Goal: Task Accomplishment & Management: Complete application form

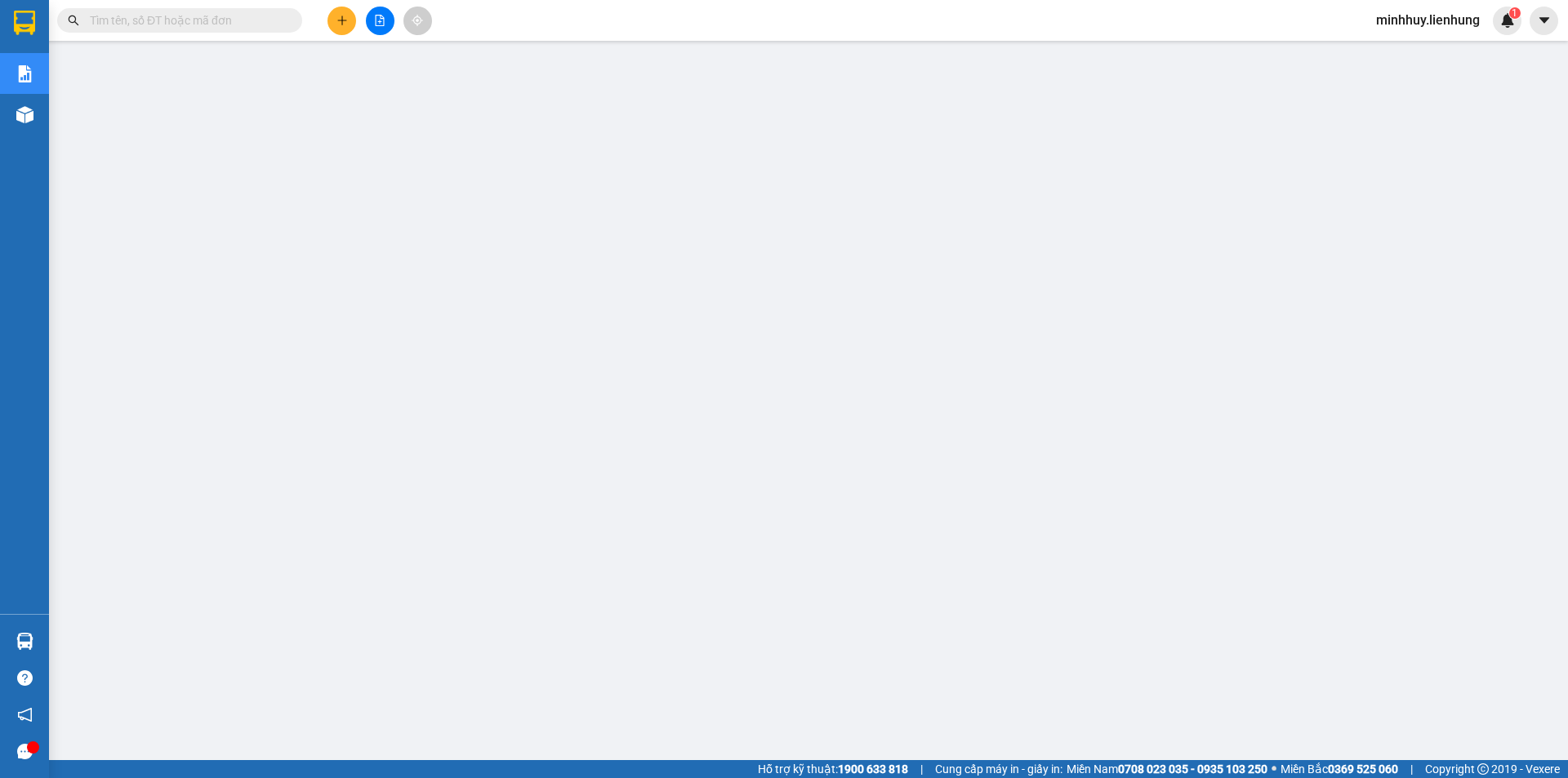
click at [259, 24] on input "text" at bounding box center [186, 20] width 192 height 18
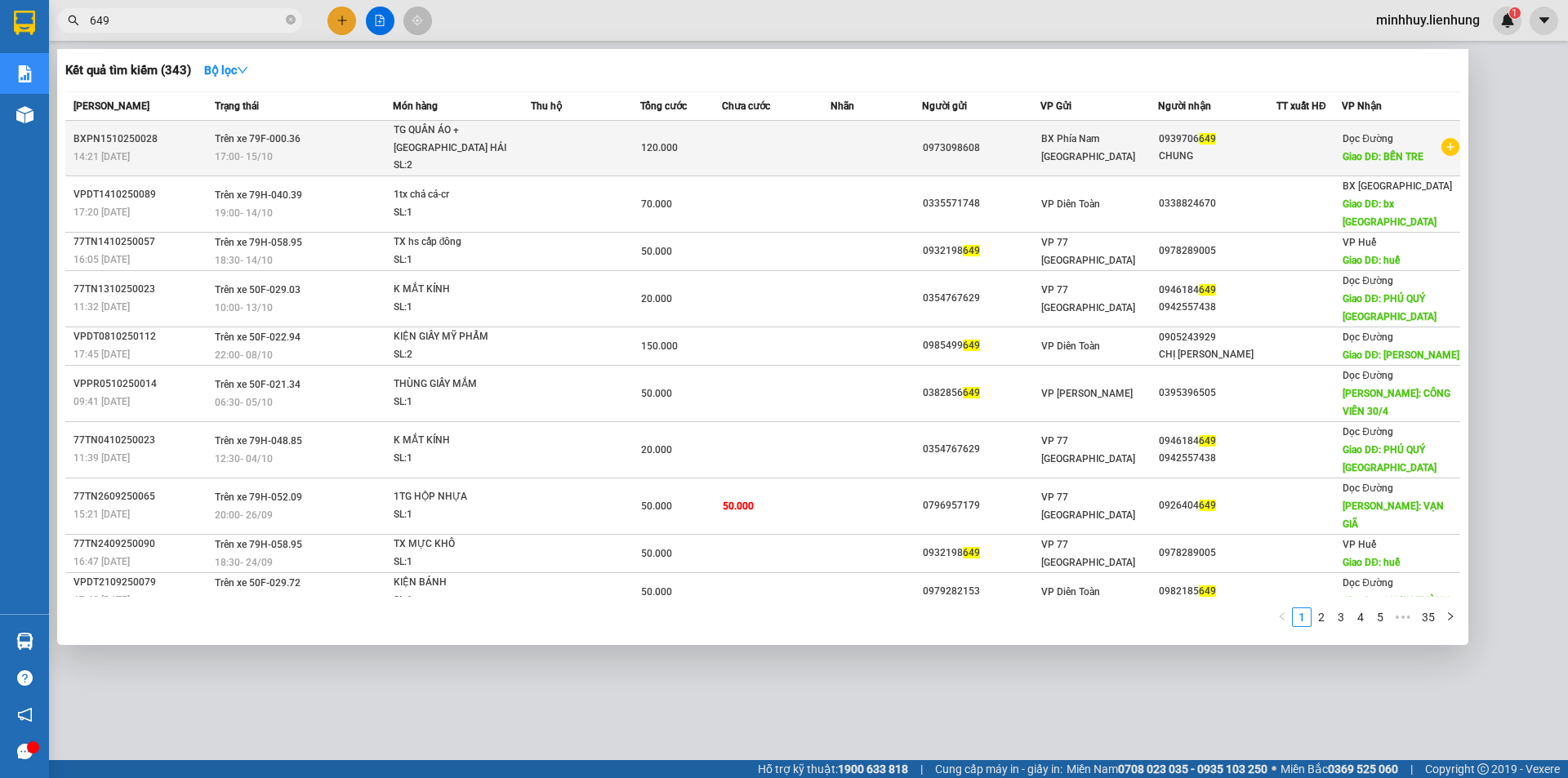
type input "649"
click at [817, 154] on td at bounding box center [777, 149] width 110 height 56
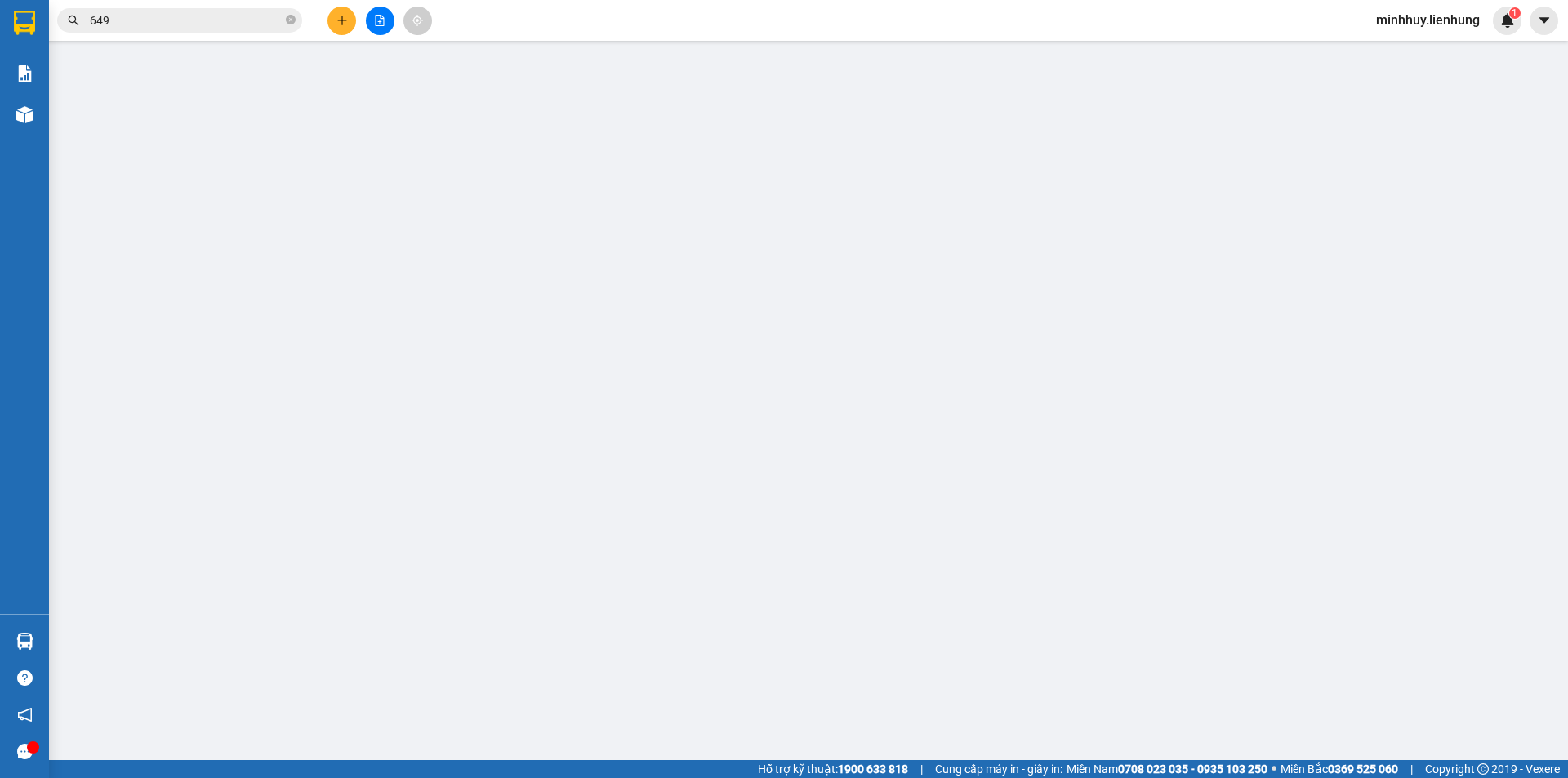
type input "0973098608"
type input "0939706649"
type input "CHUNG"
type input "BẾN TRE"
type input "0"
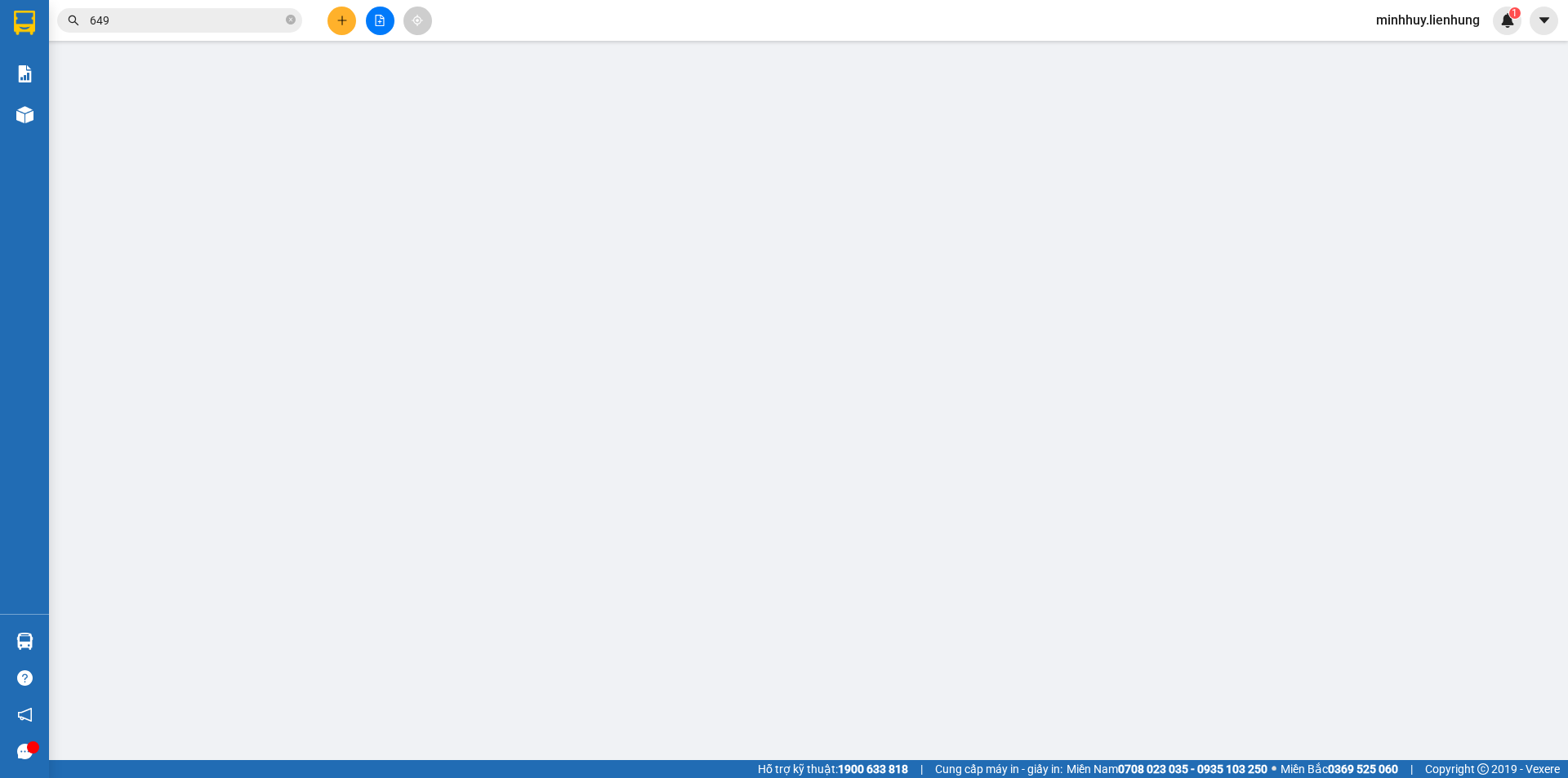
type input "120.000"
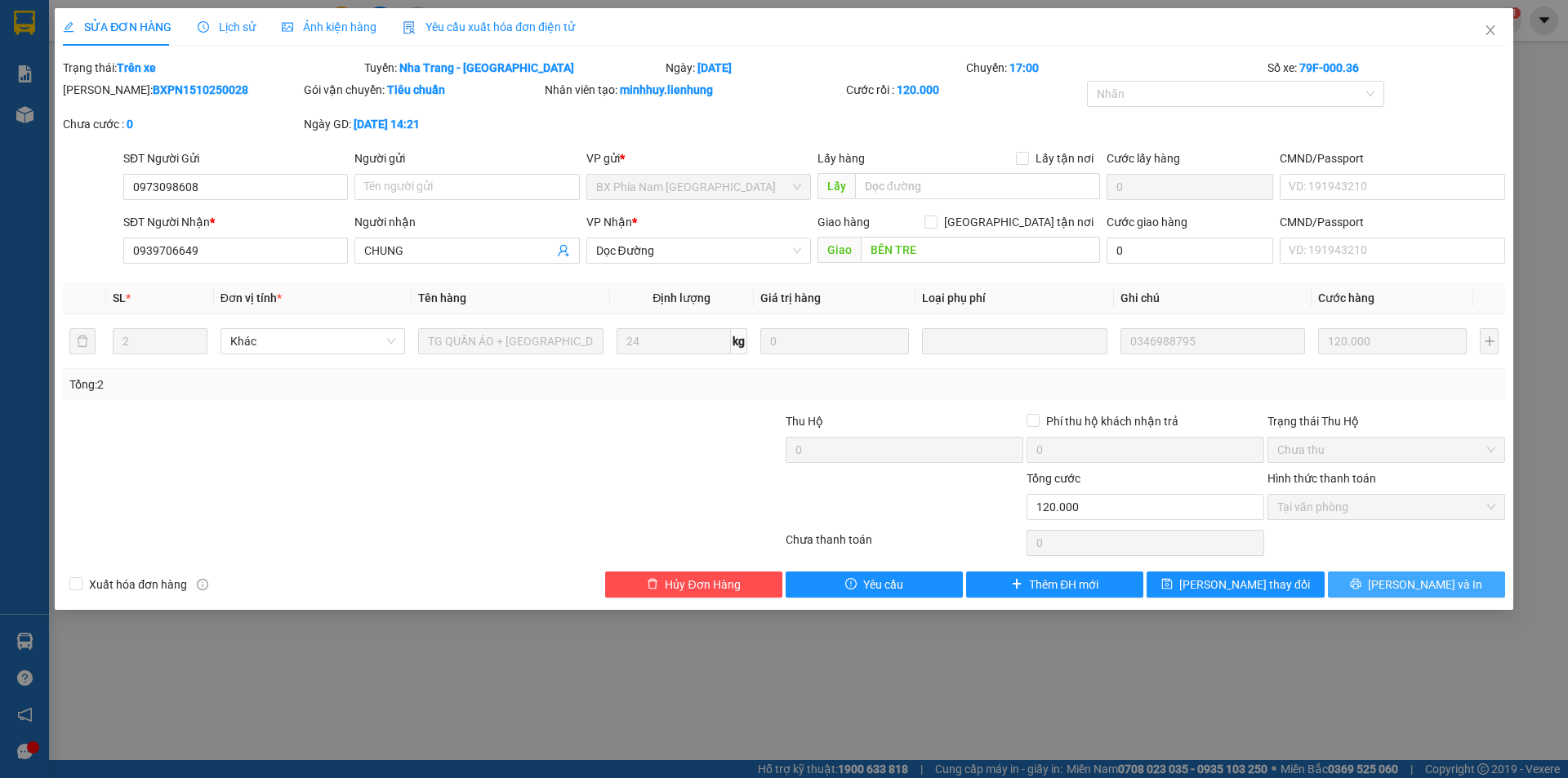
click at [1403, 579] on span "[PERSON_NAME] và In" at bounding box center [1425, 584] width 114 height 18
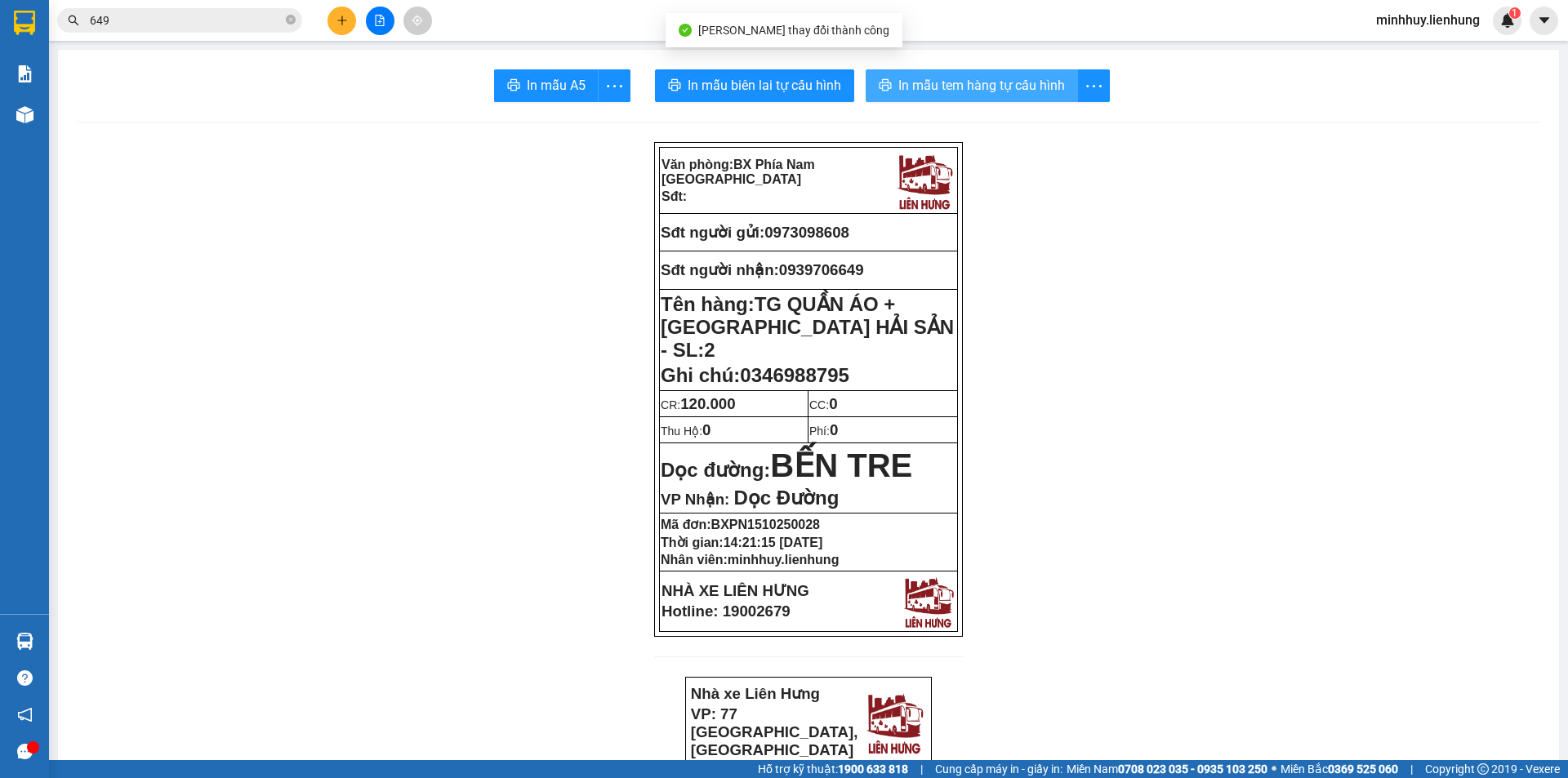
click at [921, 70] on button "In mẫu tem hàng tự cấu hình" at bounding box center [971, 86] width 212 height 33
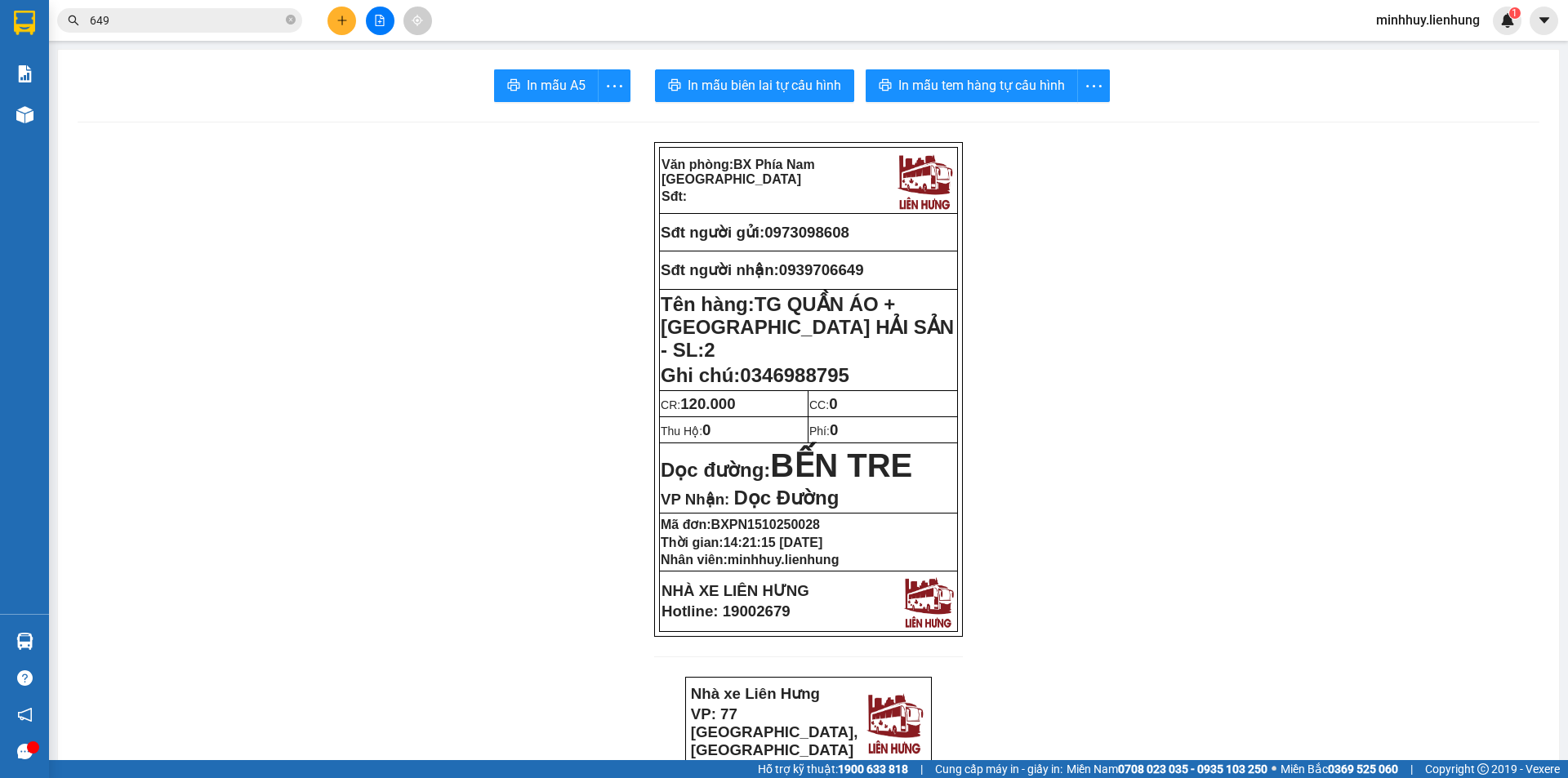
click at [204, 23] on input "649" at bounding box center [186, 20] width 192 height 18
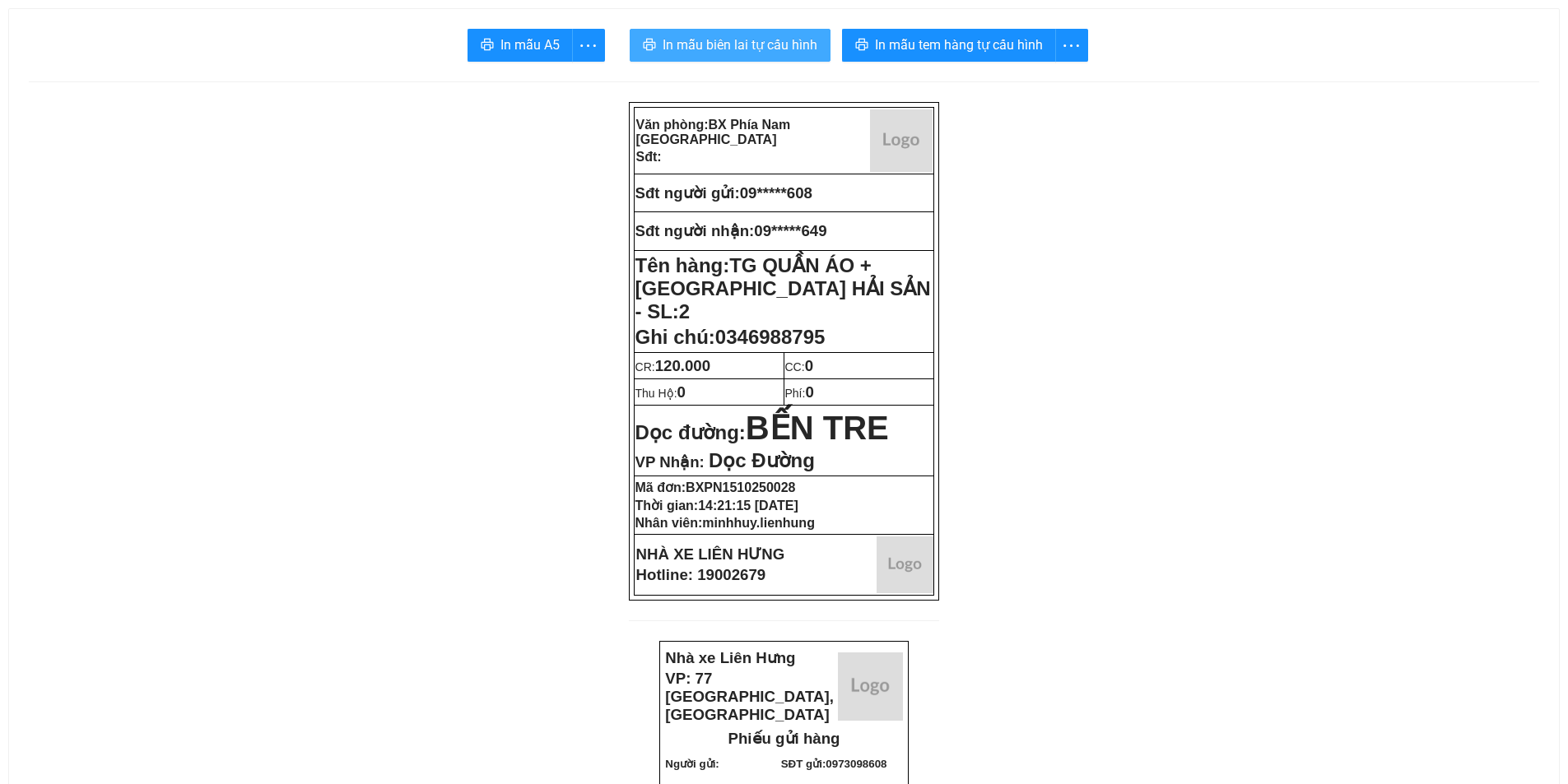
click at [751, 51] on span "In mẫu biên lai tự cấu hình" at bounding box center [739, 45] width 155 height 21
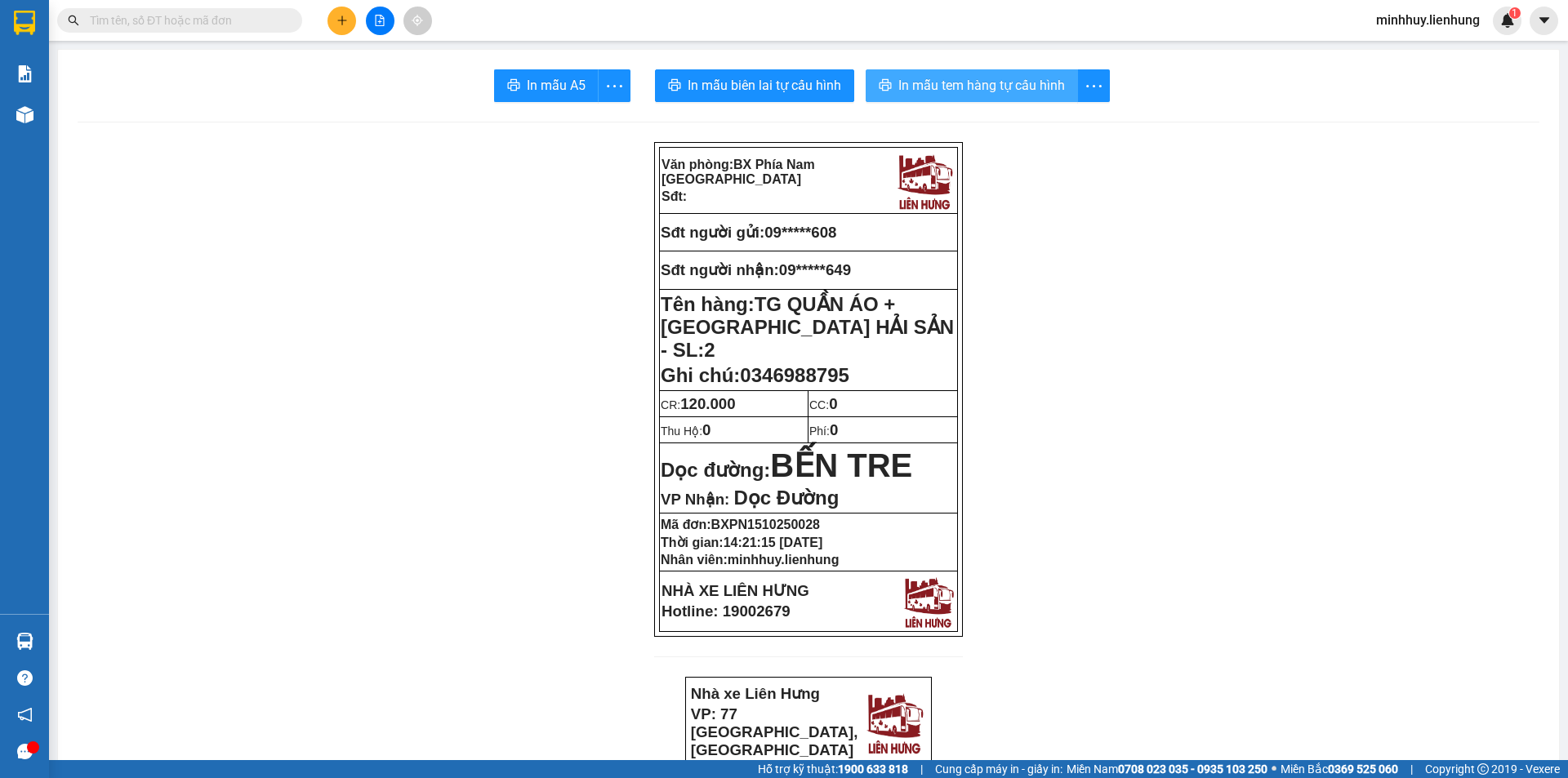
click at [928, 84] on span "In mẫu tem hàng tự cấu hình" at bounding box center [981, 86] width 166 height 20
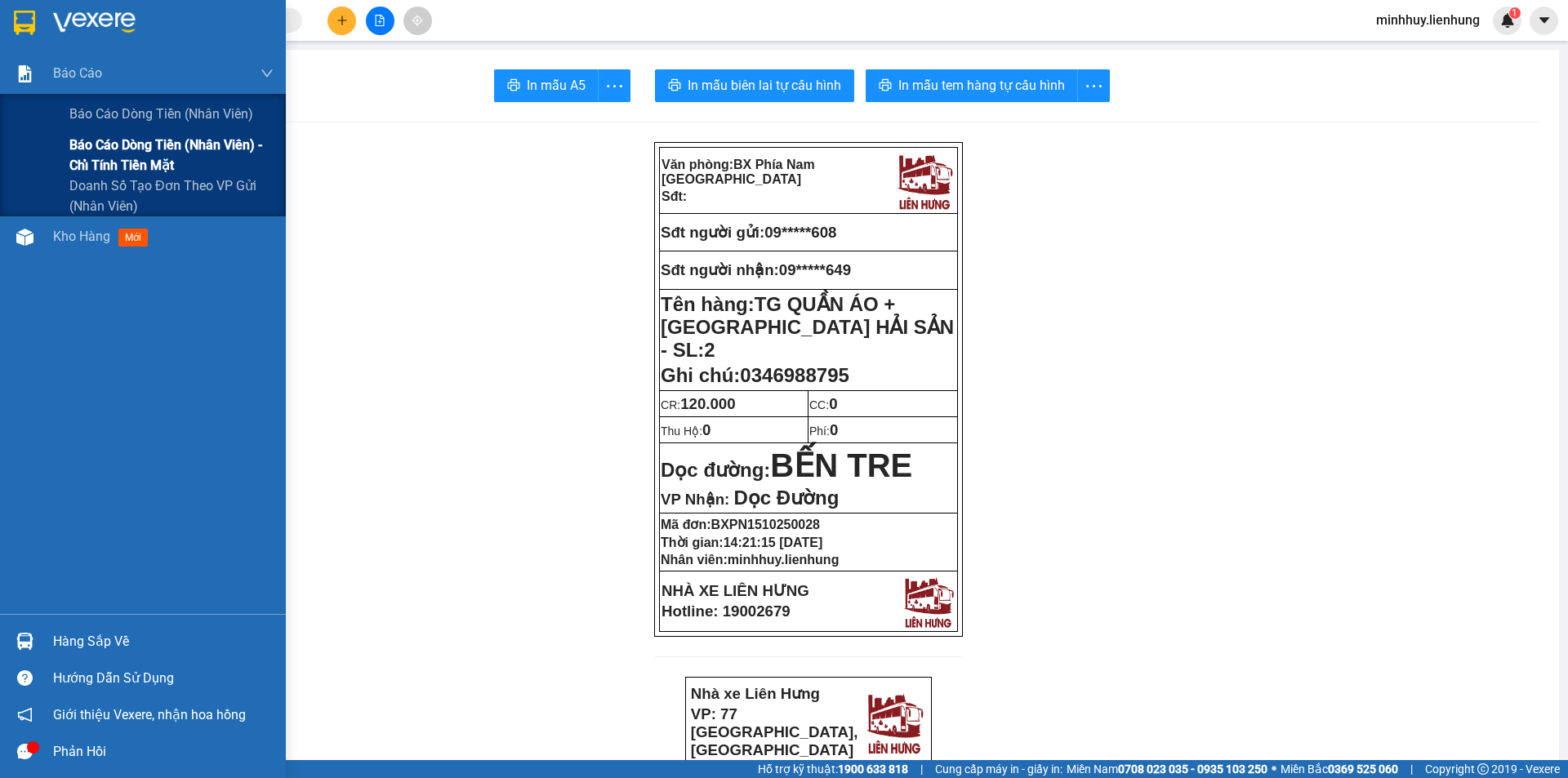
click at [117, 144] on span "Báo cáo dòng tiền (nhân viên) - chỉ tính tiền mặt" at bounding box center [172, 155] width 204 height 41
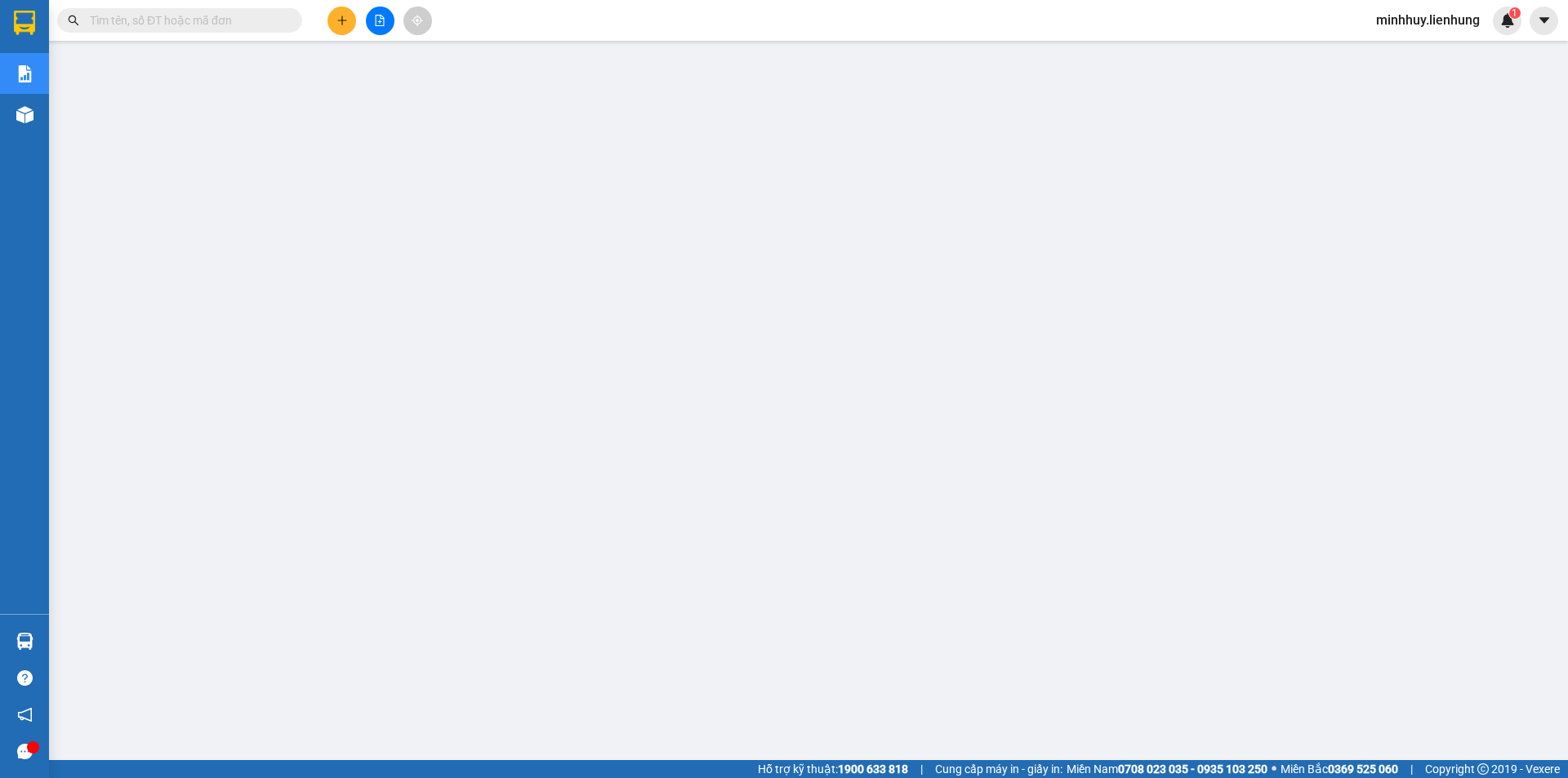
click at [169, 22] on input "text" at bounding box center [186, 20] width 192 height 18
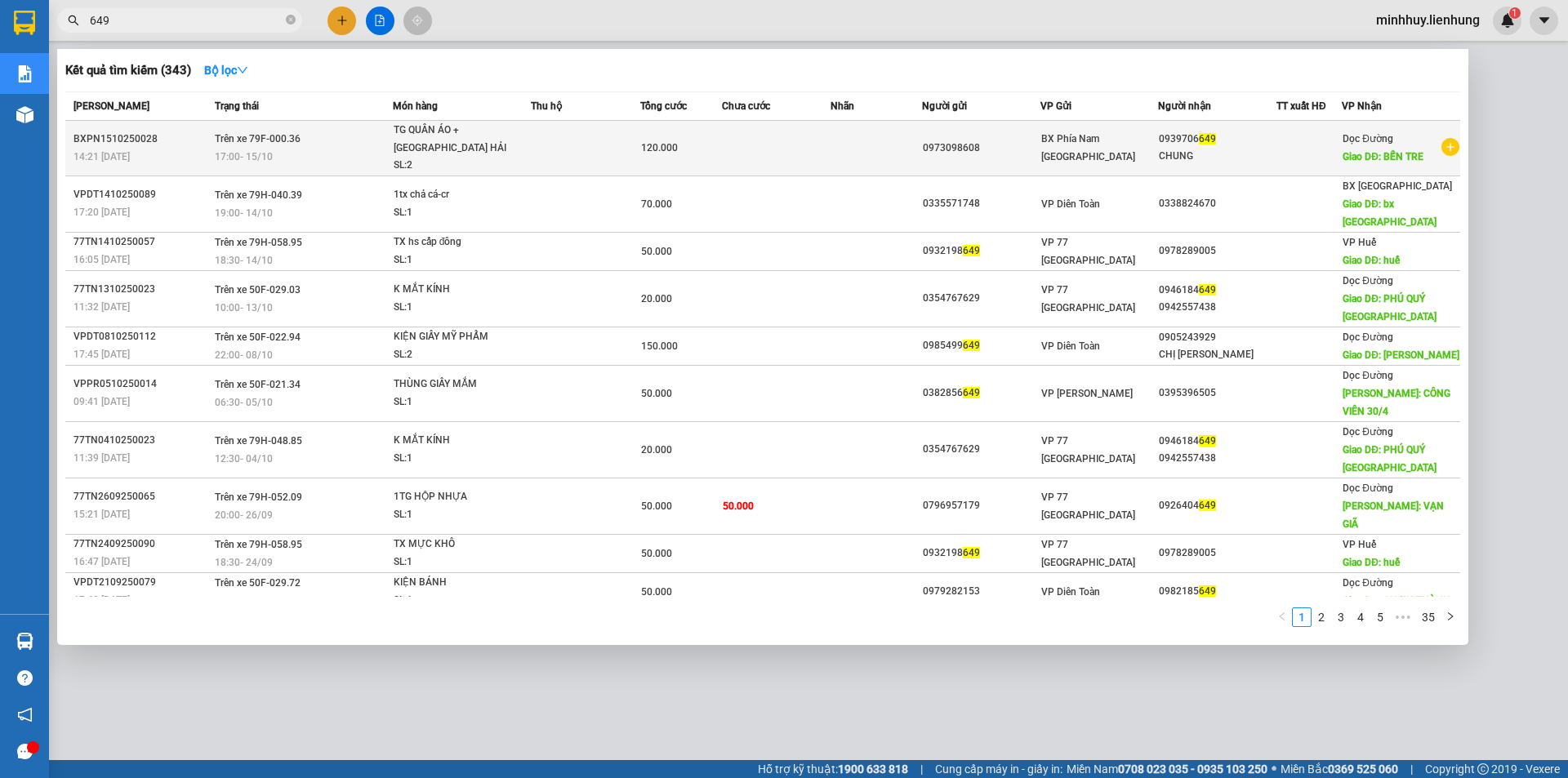
type input "649"
click at [774, 162] on td at bounding box center [777, 149] width 110 height 56
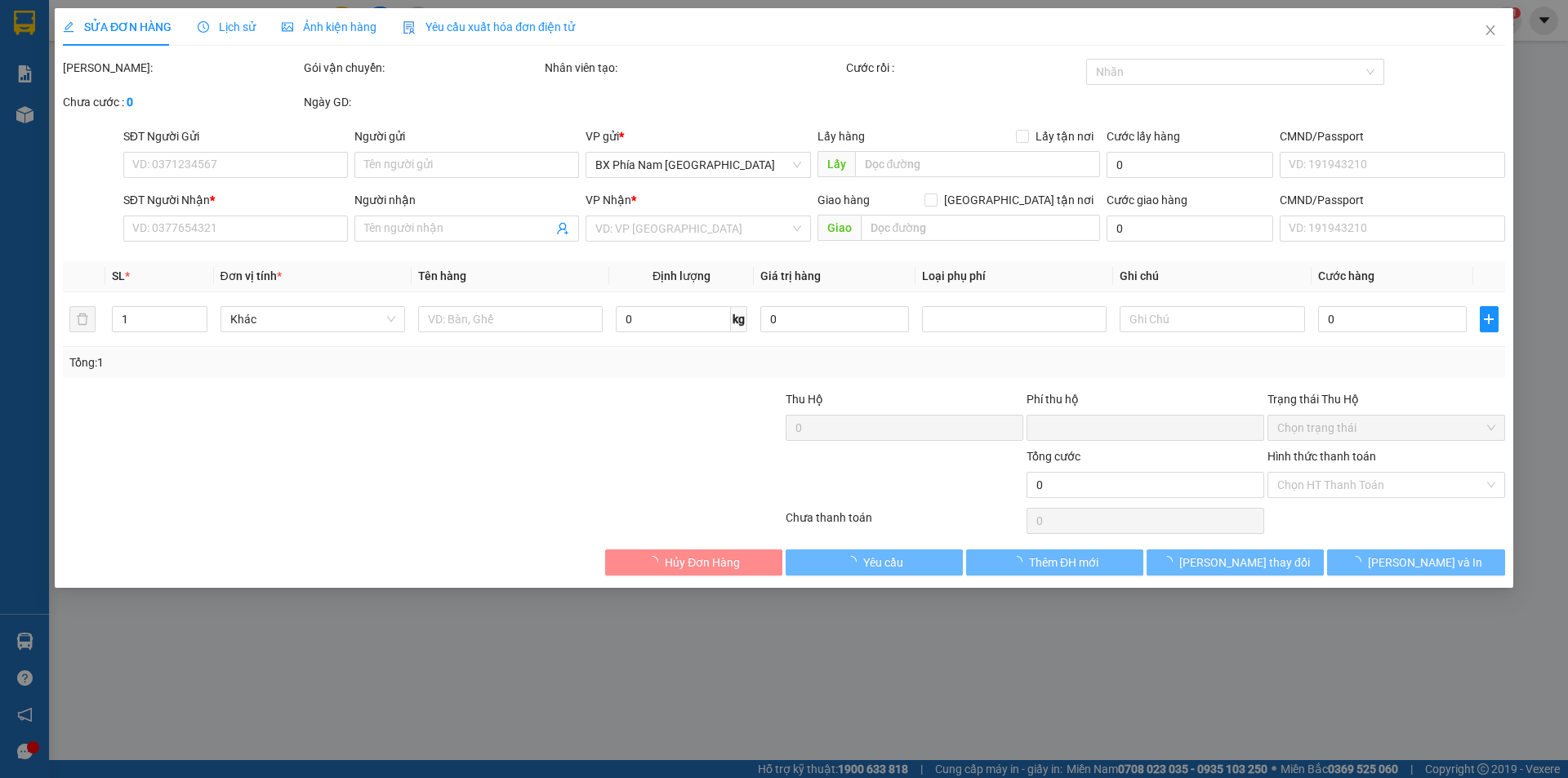
type input "0973098608"
type input "0939706649"
type input "CHUNG"
type input "BẾN TRE"
type input "0"
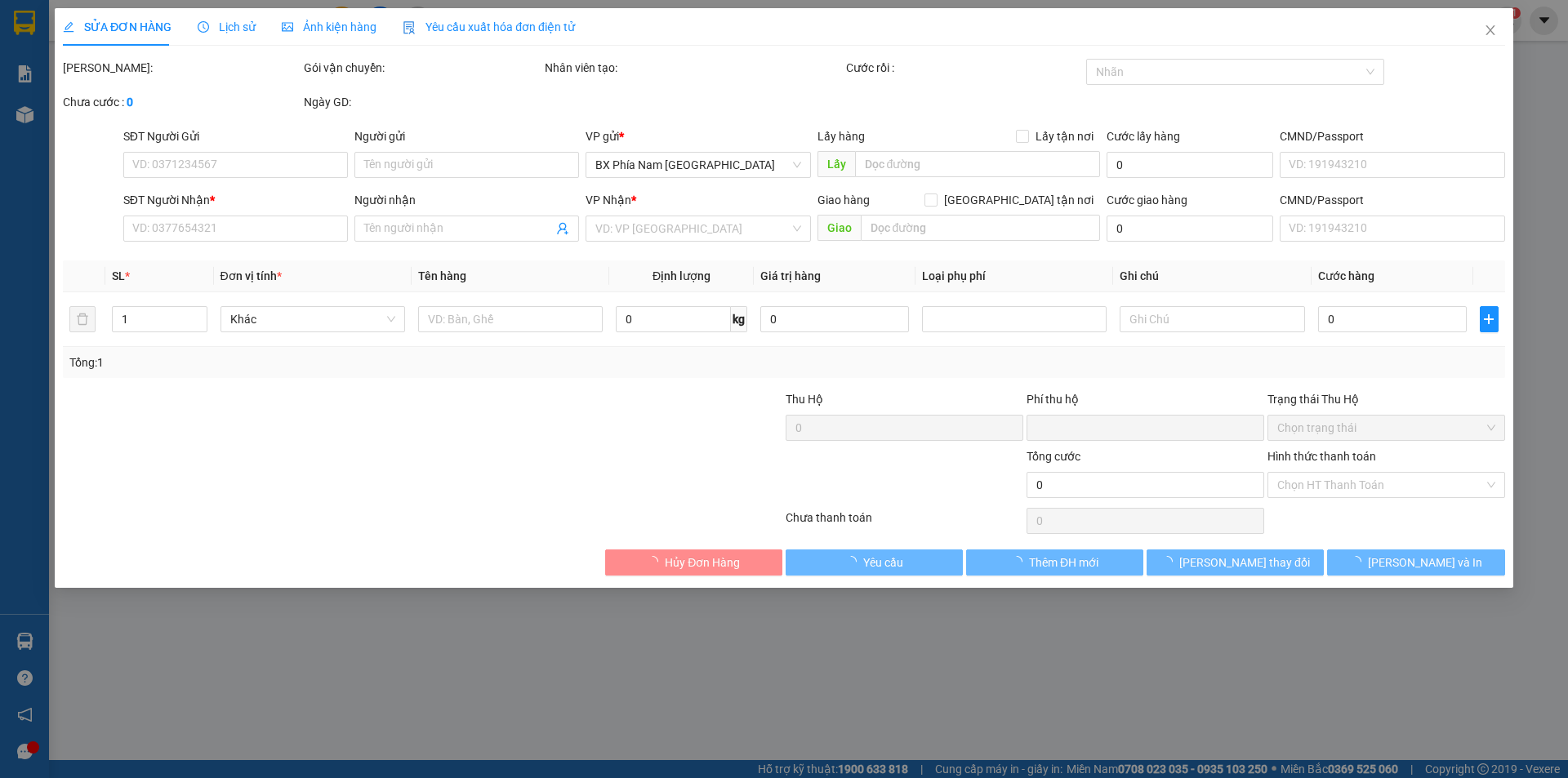
type input "120.000"
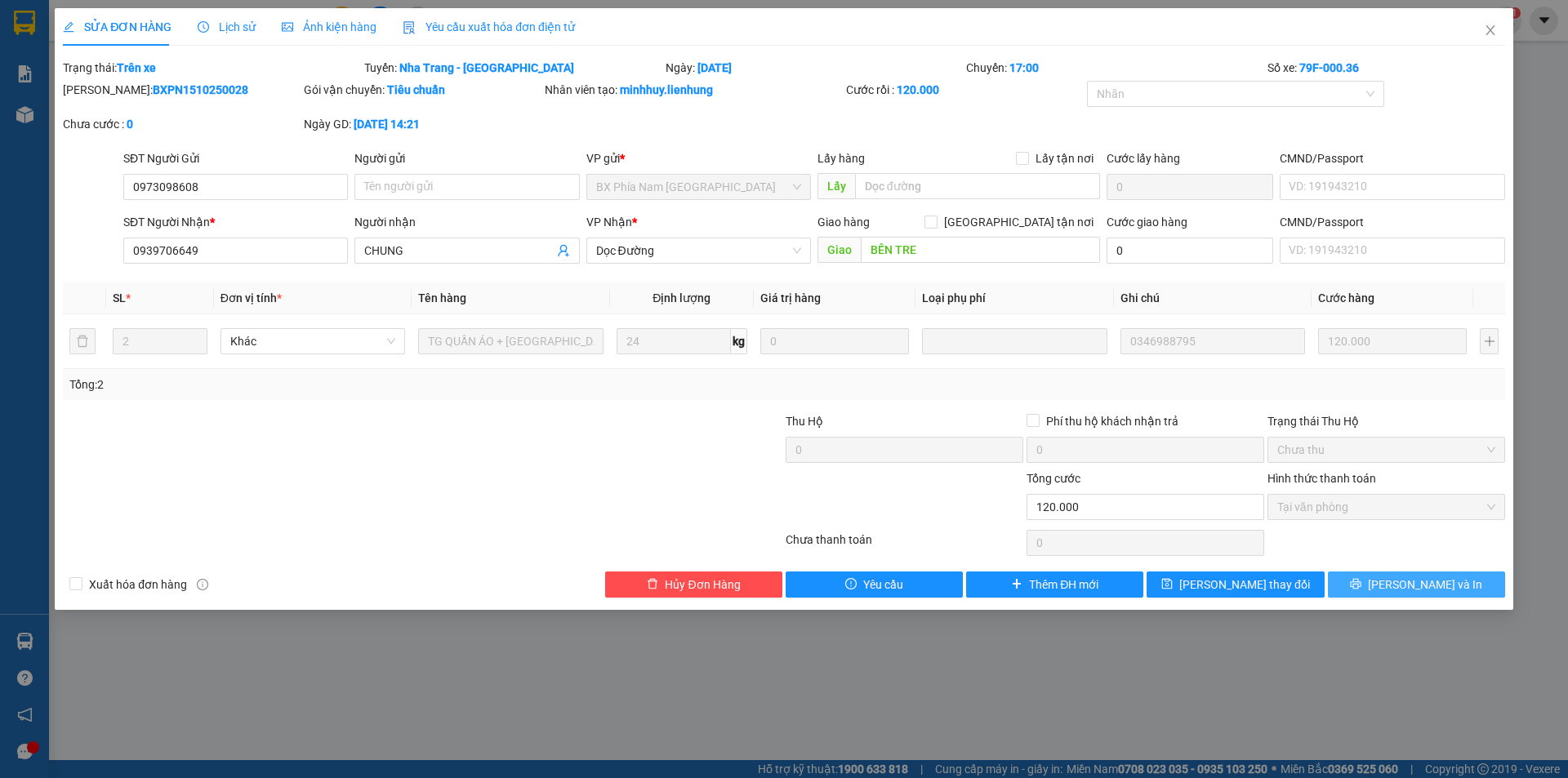
click at [1366, 582] on button "[PERSON_NAME] và In" at bounding box center [1416, 585] width 178 height 26
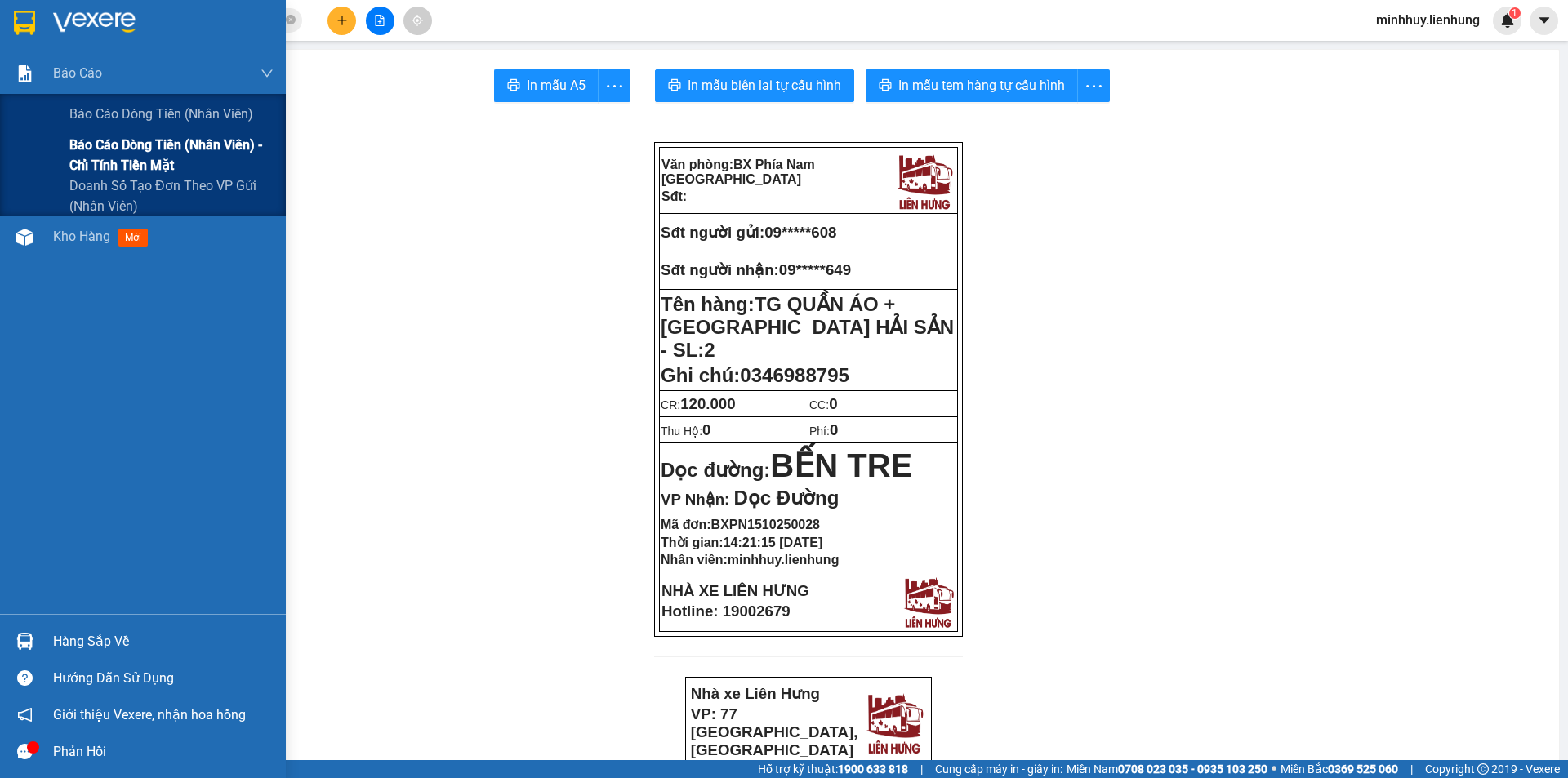
click at [140, 164] on span "Báo cáo dòng tiền (nhân viên) - chỉ tính tiền mặt" at bounding box center [172, 155] width 204 height 41
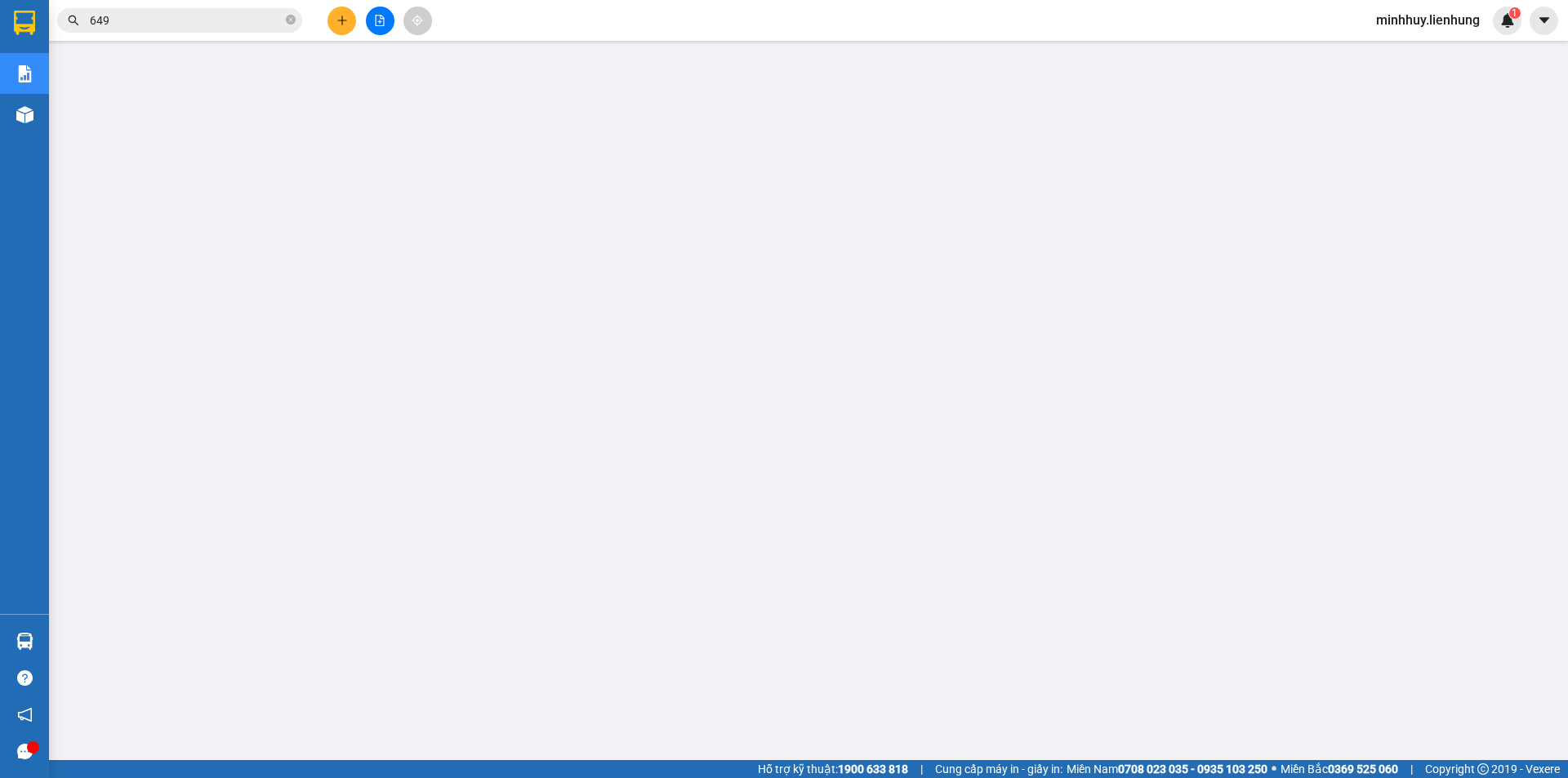
click at [168, 20] on input "649" at bounding box center [186, 20] width 192 height 18
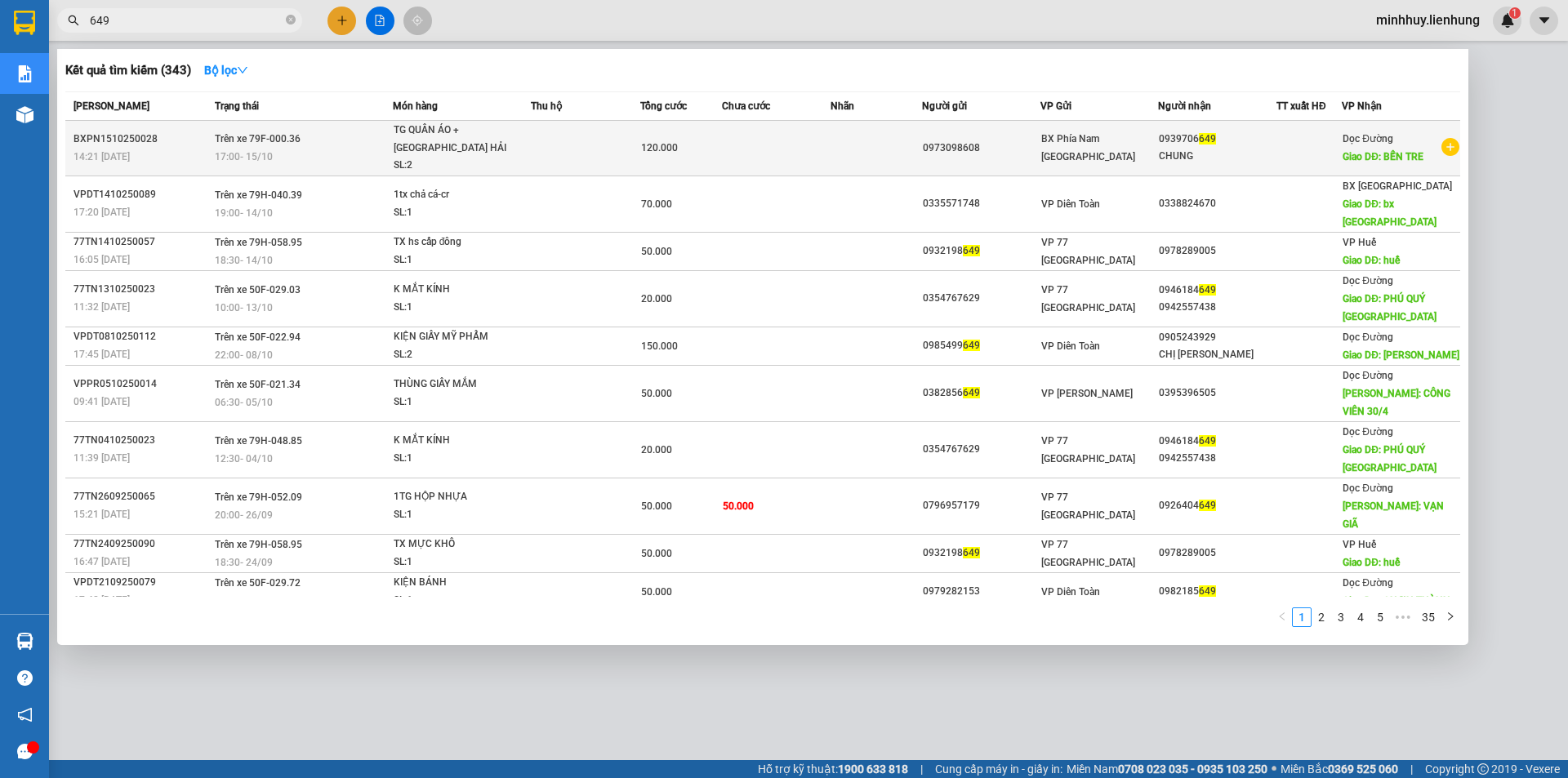
click at [750, 160] on td at bounding box center [777, 149] width 110 height 56
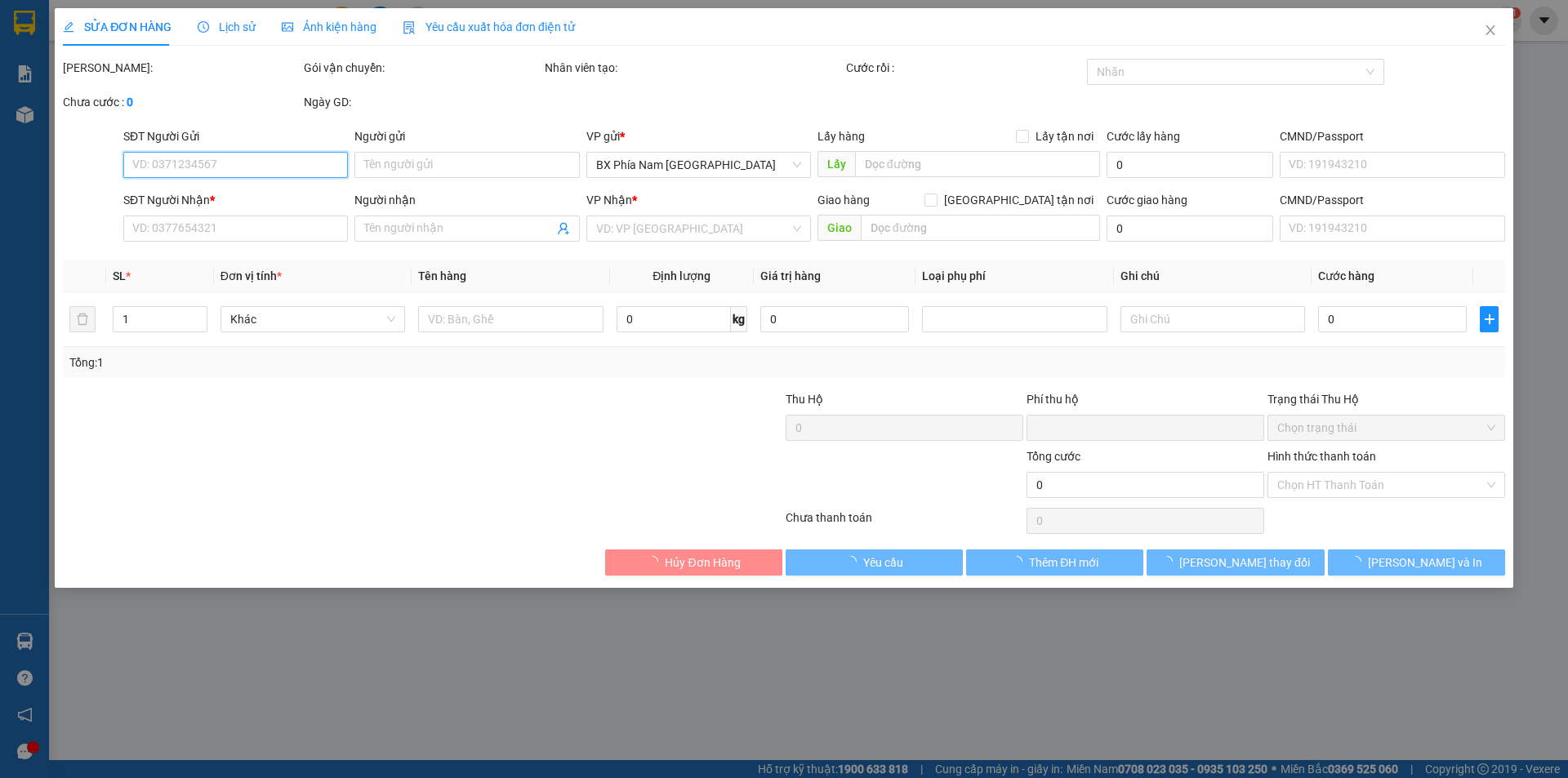
type input "0973098608"
type input "0939706649"
type input "CHUNG"
type input "BẾN TRE"
type input "0"
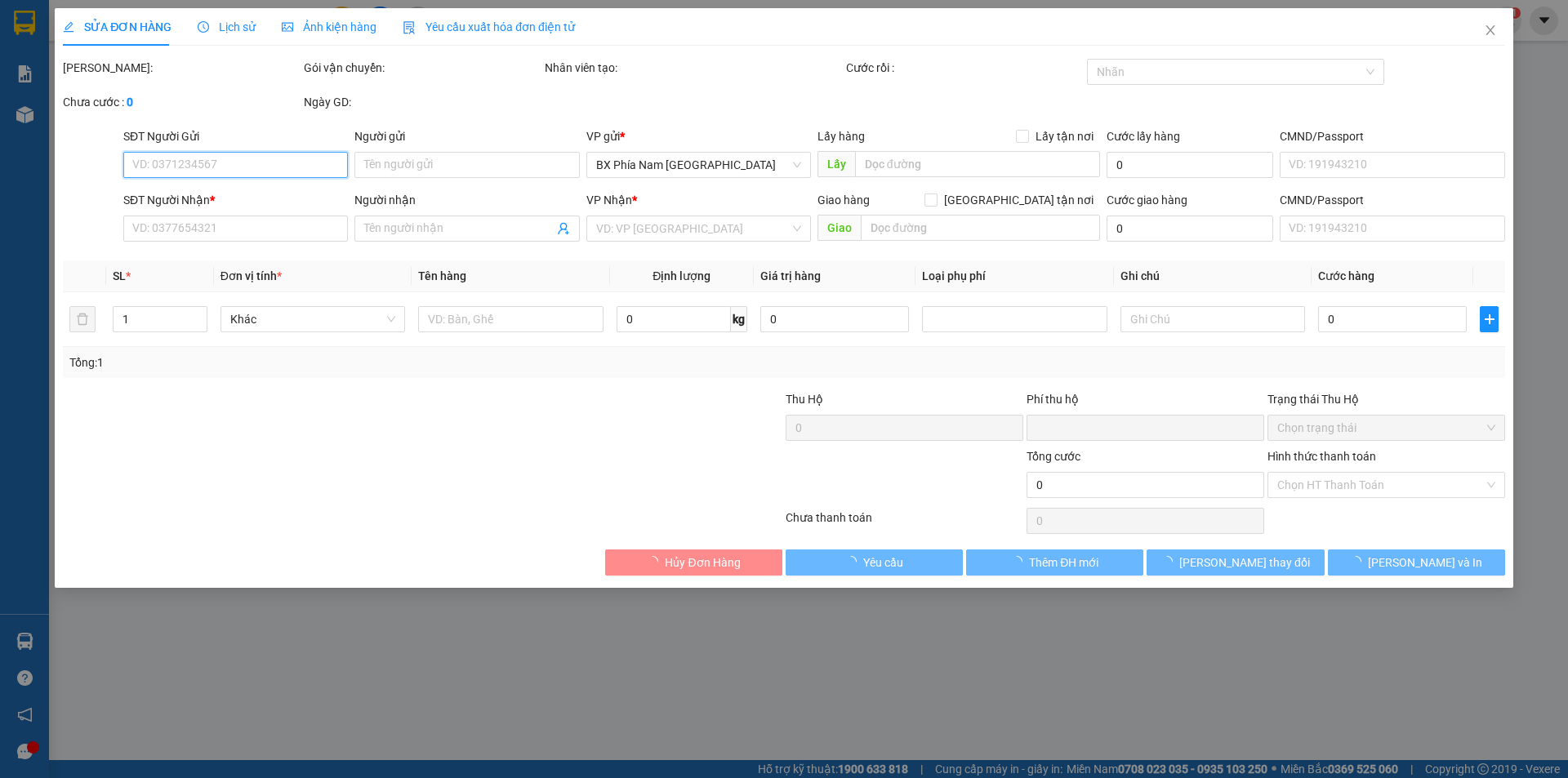
type input "120.000"
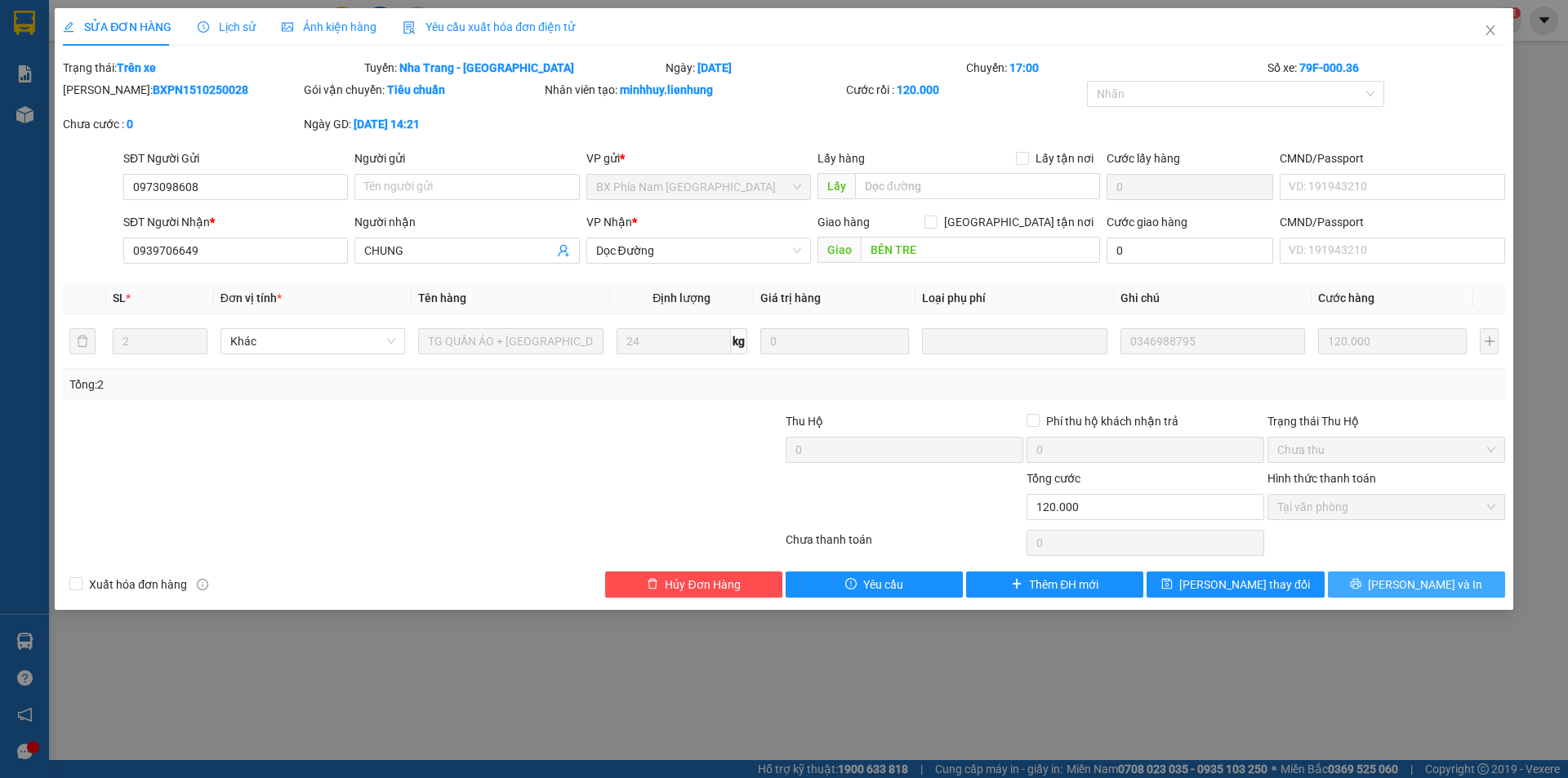
click at [1376, 577] on button "[PERSON_NAME] và In" at bounding box center [1416, 585] width 178 height 26
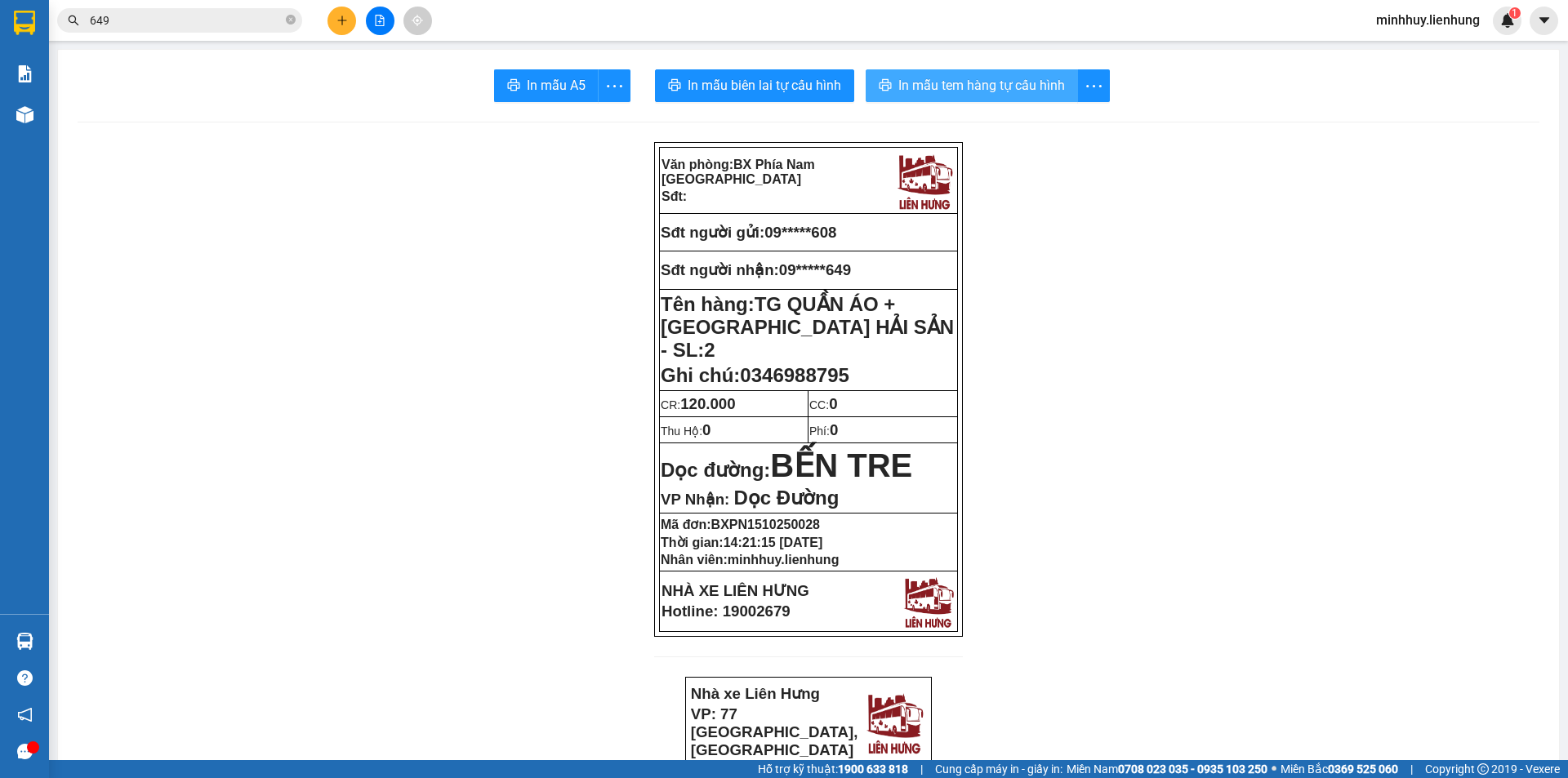
click at [945, 77] on span "In mẫu tem hàng tự cấu hình" at bounding box center [981, 86] width 166 height 20
